Goal: Task Accomplishment & Management: Use online tool/utility

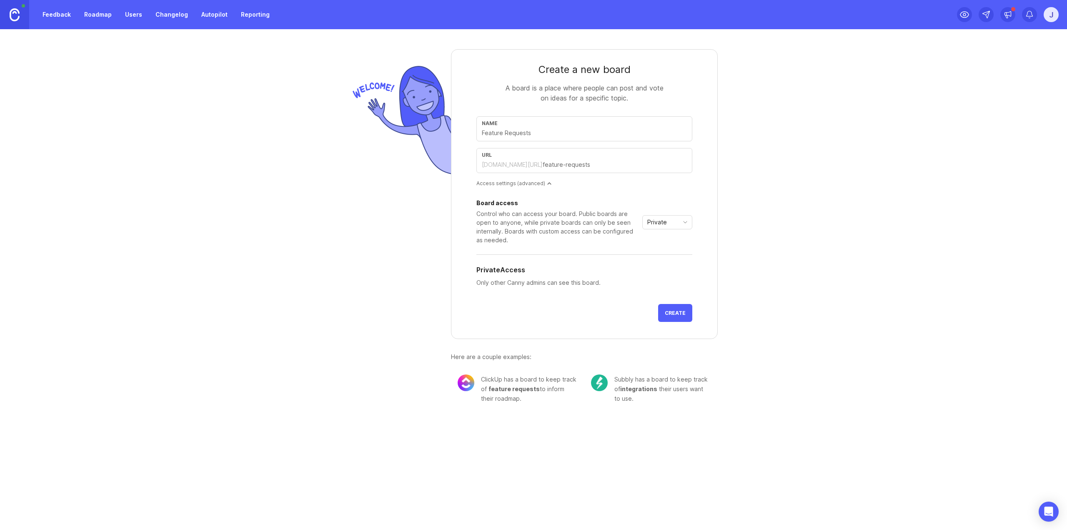
click at [521, 126] on div "Name" at bounding box center [584, 128] width 216 height 25
click at [517, 137] on input "text" at bounding box center [584, 132] width 205 height 9
type input "F"
type input "f"
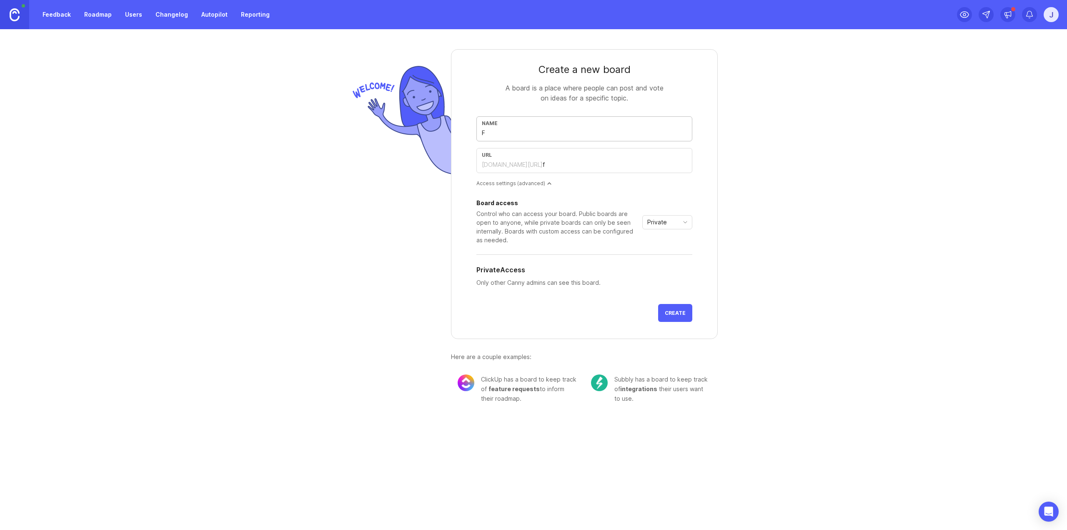
type input "Fe"
type input "fe"
type input "Fea"
type input "fea"
type input "Feat"
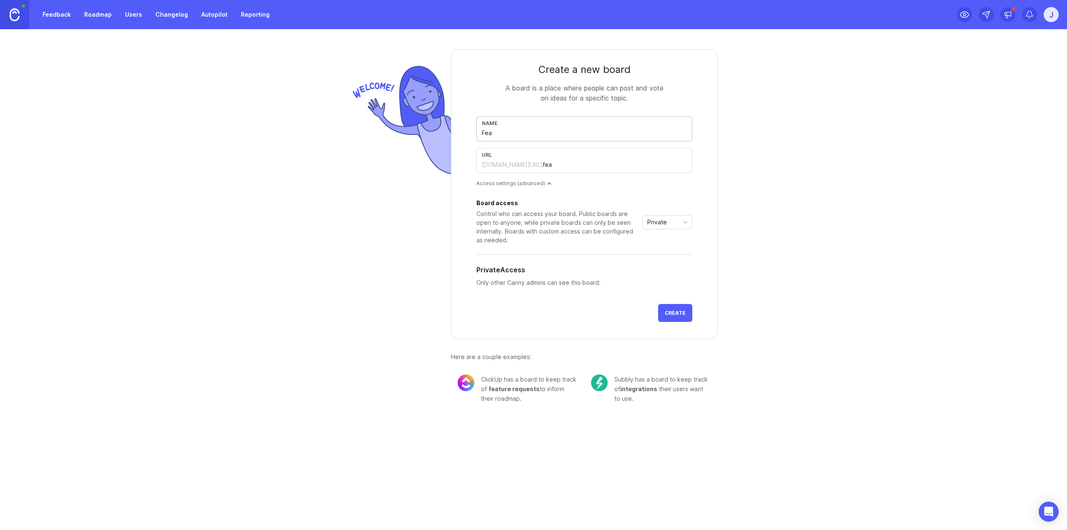
type input "feat"
type input "Featu"
type input "featu"
type input "Featur"
type input "featur"
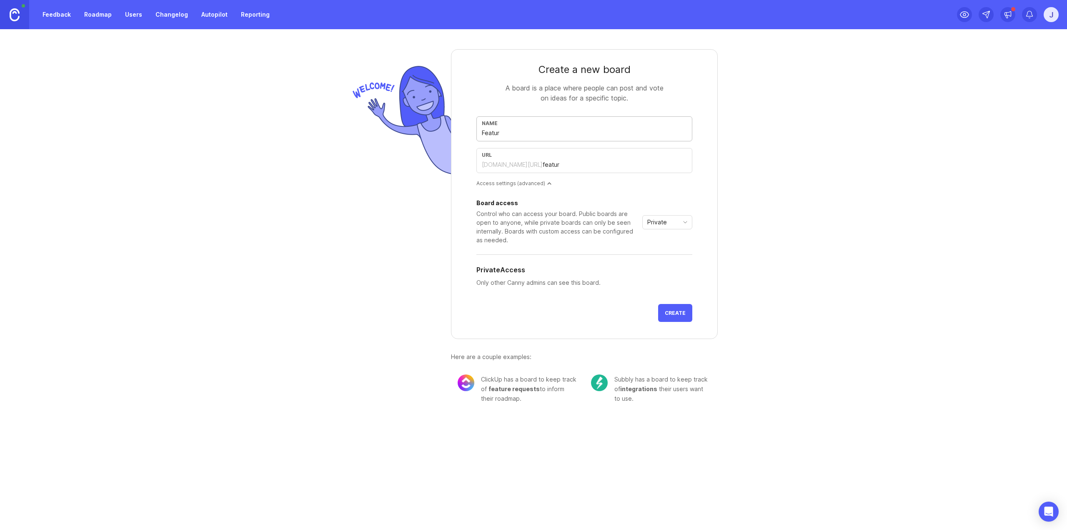
type input "Feature"
type input "feature"
type input "Feature-R"
type input "feature-r"
type input "Feature-Re"
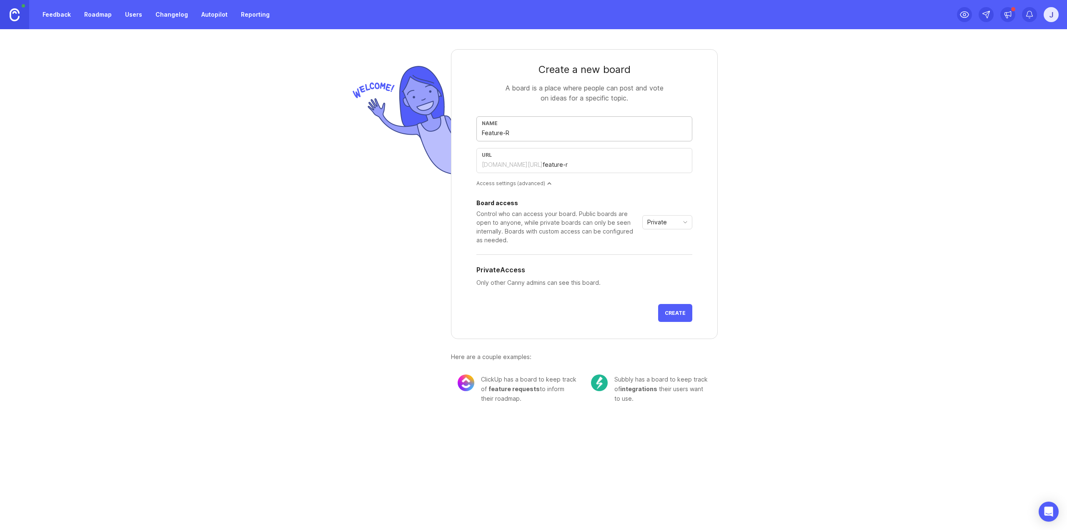
type input "feature-re"
type input "Feature-Req"
type input "feature-req"
type input "Feature-Requ"
type input "feature-requ"
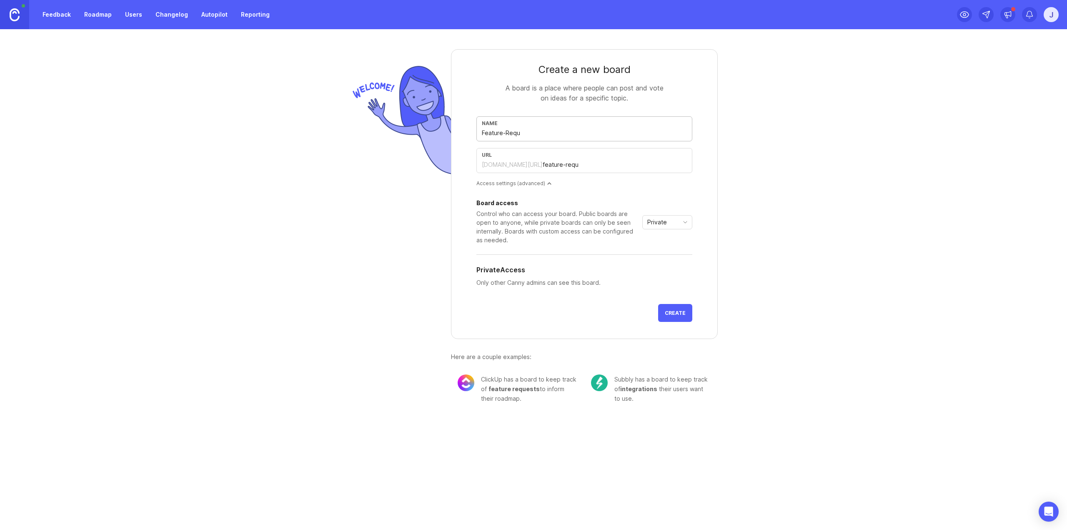
type input "Feature-Reque"
type input "feature-reque"
type input "Feature-Reques"
type input "feature-reques"
type input "Feature-Request"
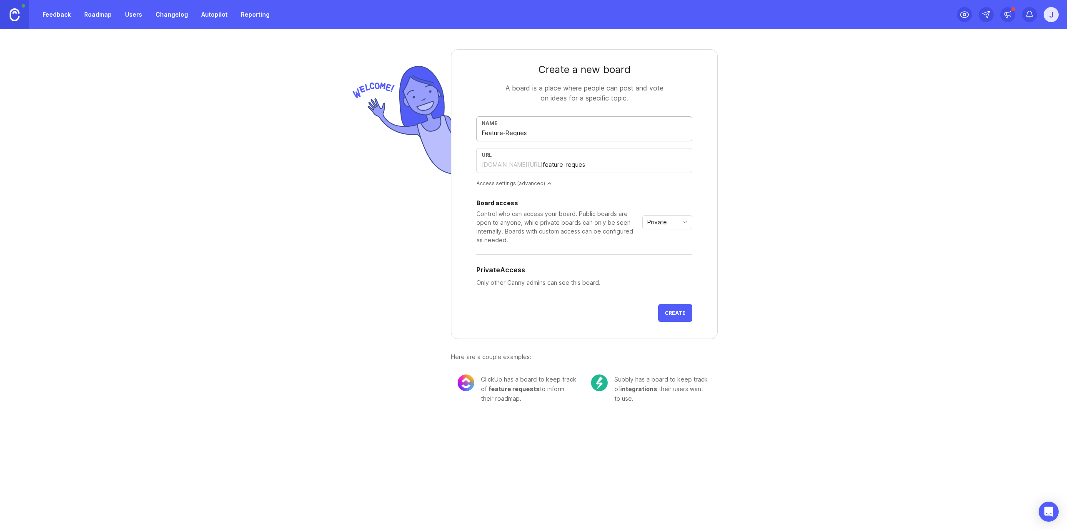
type input "feature-request"
type input "Feature-Requests"
type input "feature-requests"
type input "Feature-Requests"
click at [677, 313] on span "Create" at bounding box center [675, 313] width 21 height 6
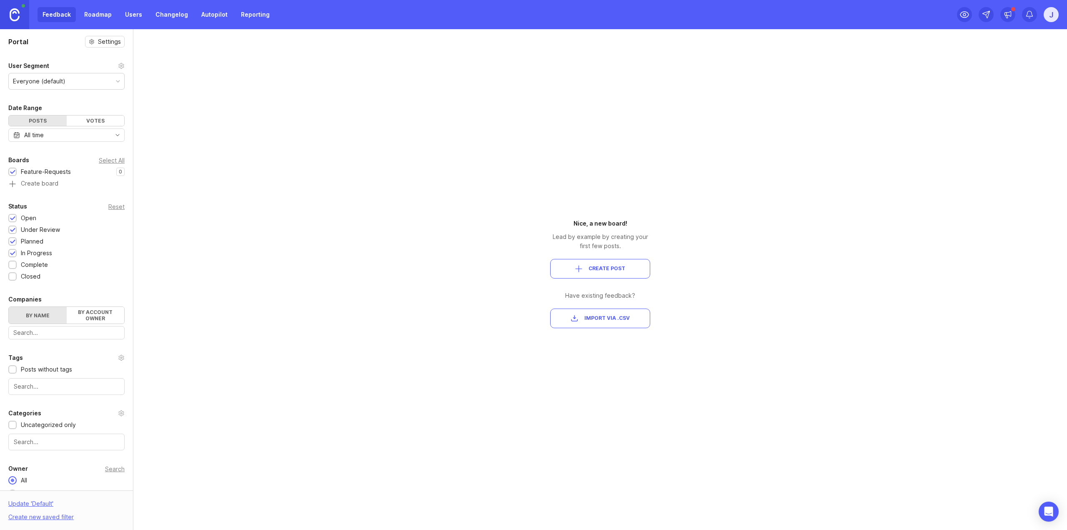
click at [88, 83] on div "Everyone (default)" at bounding box center [66, 81] width 115 height 16
